Goal: Feedback & Contribution: Submit feedback/report problem

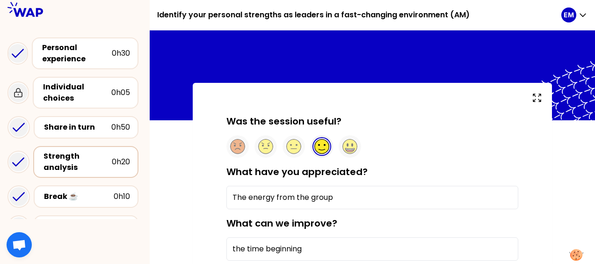
click at [57, 156] on div "Strength analysis" at bounding box center [77, 162] width 68 height 22
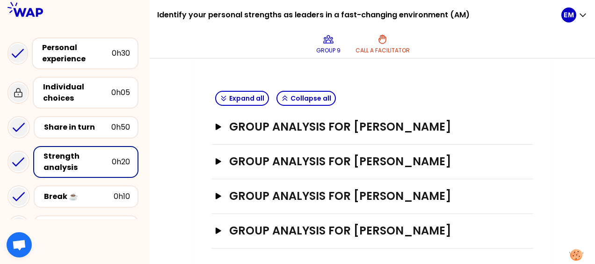
scroll to position [365, 0]
click at [219, 194] on icon "button" at bounding box center [218, 195] width 6 height 6
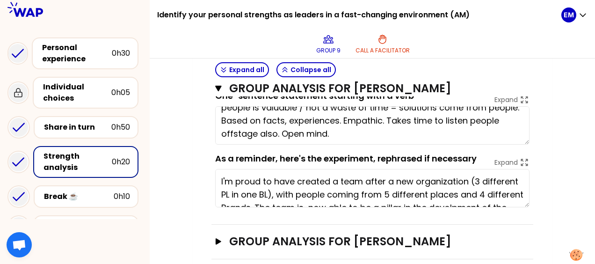
scroll to position [26, 0]
